Goal: Task Accomplishment & Management: Use online tool/utility

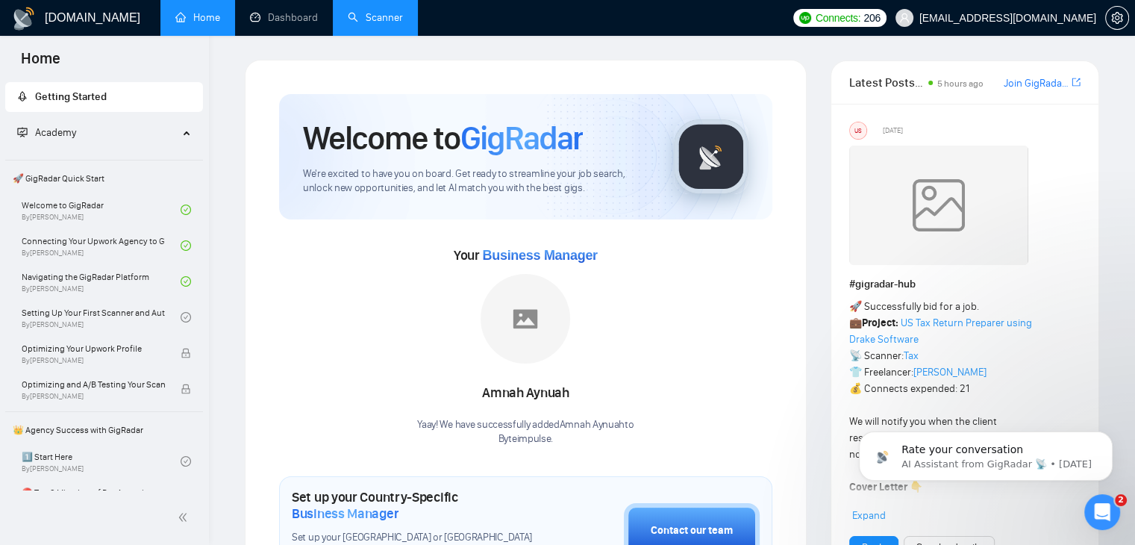
click at [351, 17] on link "Scanner" at bounding box center [375, 17] width 55 height 13
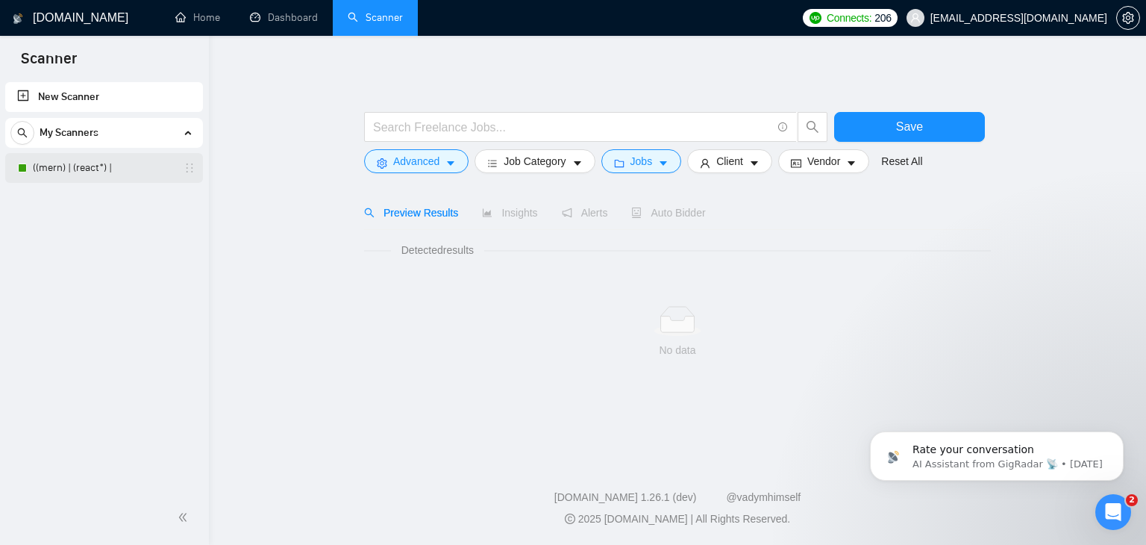
click at [101, 165] on link "((mern) | (react*) |" at bounding box center [104, 168] width 142 height 30
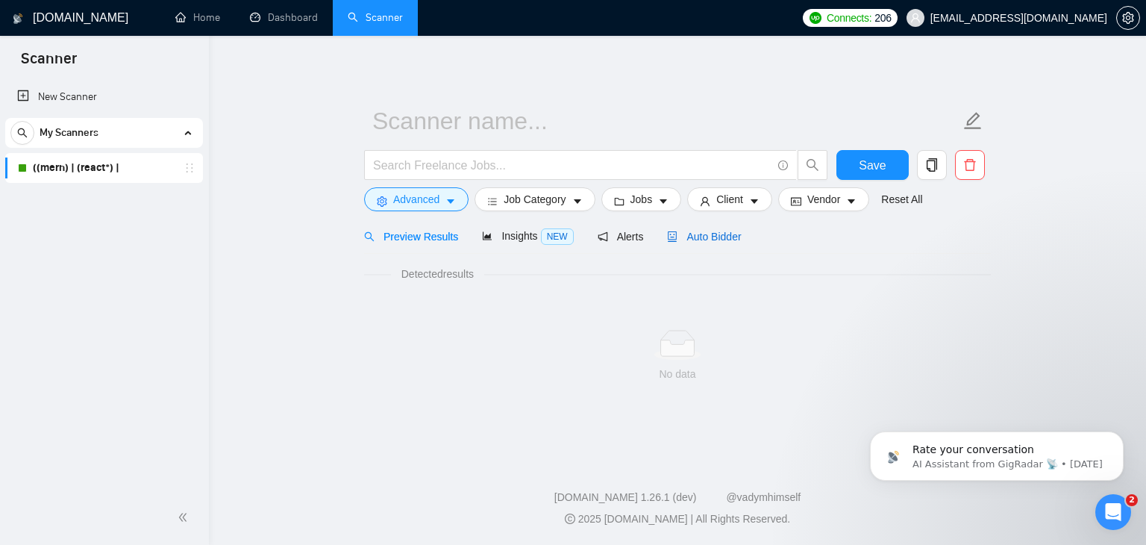
click at [708, 240] on span "Auto Bidder" at bounding box center [704, 236] width 74 height 12
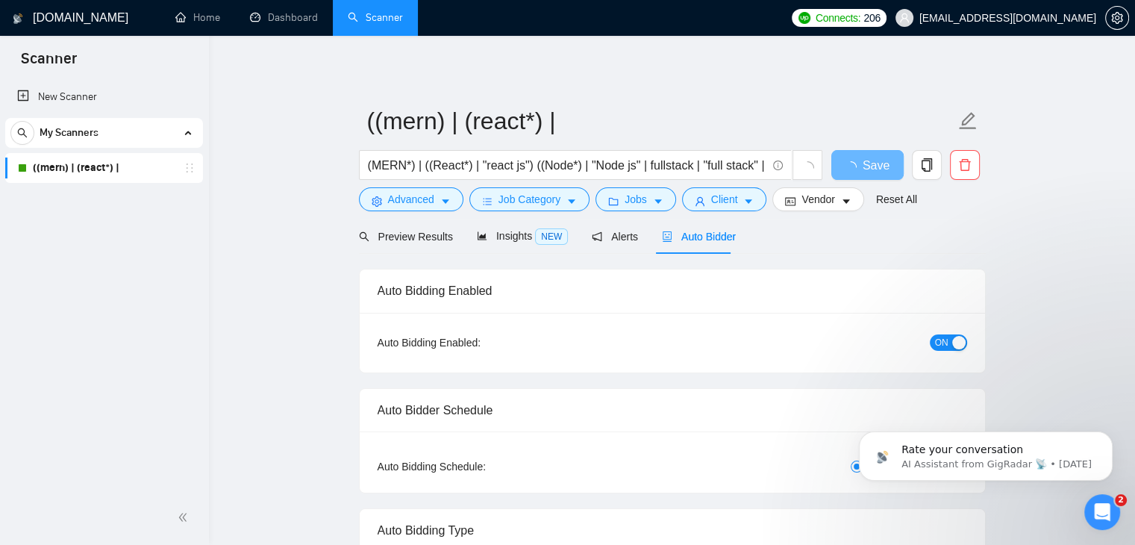
checkbox input "true"
click at [943, 340] on span "ON" at bounding box center [941, 342] width 13 height 16
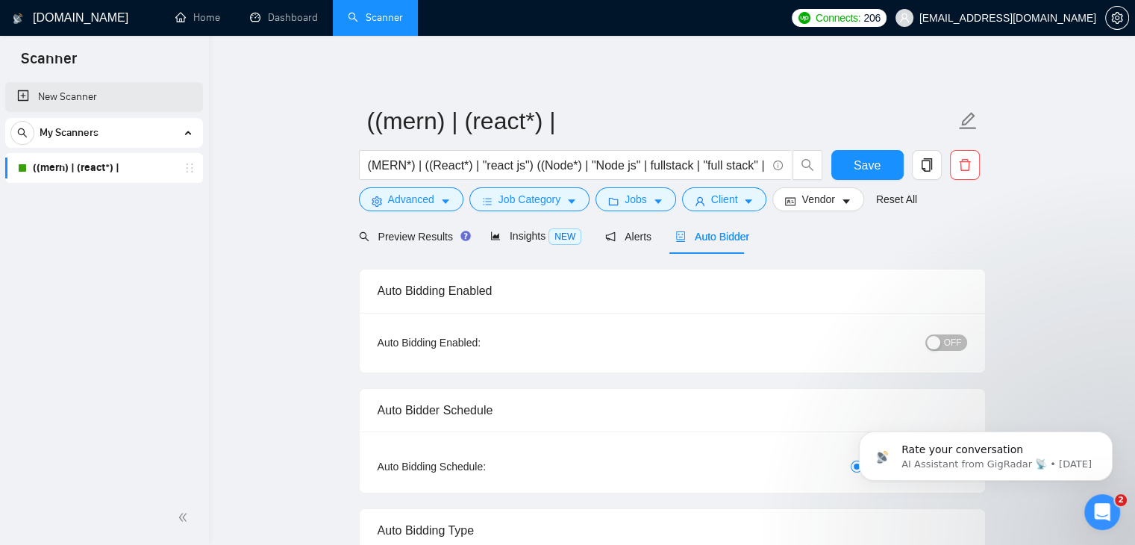
click at [92, 101] on link "New Scanner" at bounding box center [104, 97] width 174 height 30
click at [856, 172] on span "Save" at bounding box center [866, 165] width 27 height 19
checkbox input "true"
